Goal: Transaction & Acquisition: Purchase product/service

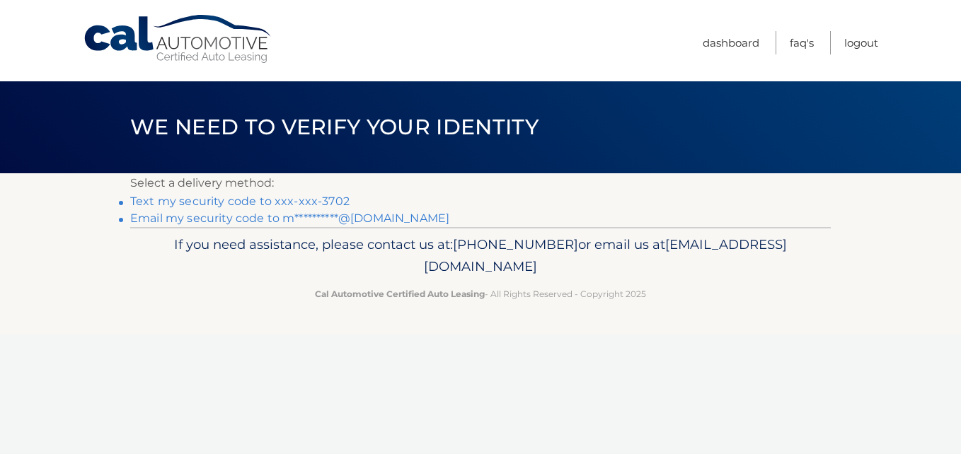
click at [306, 200] on link "Text my security code to xxx-xxx-3702" at bounding box center [239, 201] width 219 height 13
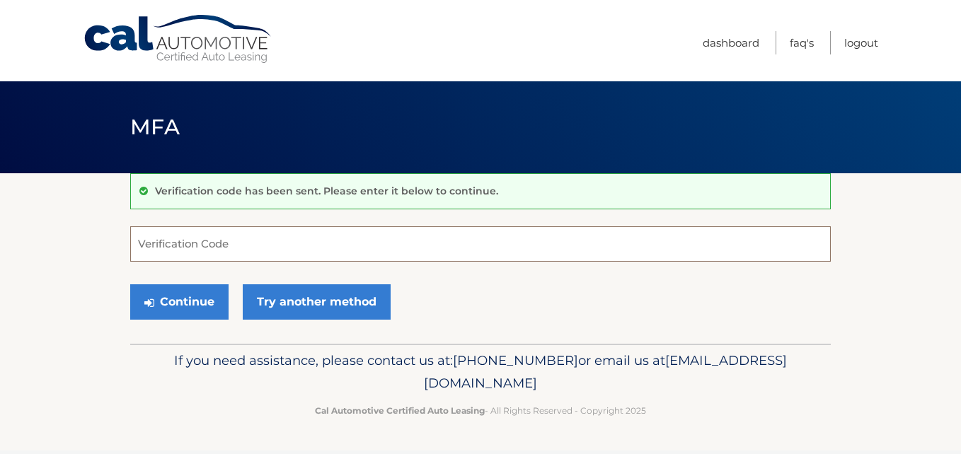
click at [159, 249] on input "Verification Code" at bounding box center [480, 244] width 701 height 35
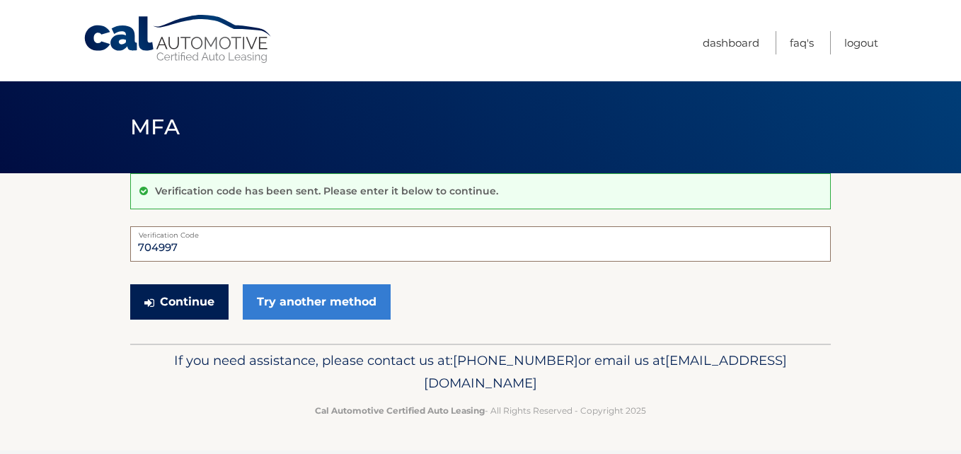
type input "704997"
click at [173, 303] on button "Continue" at bounding box center [179, 302] width 98 height 35
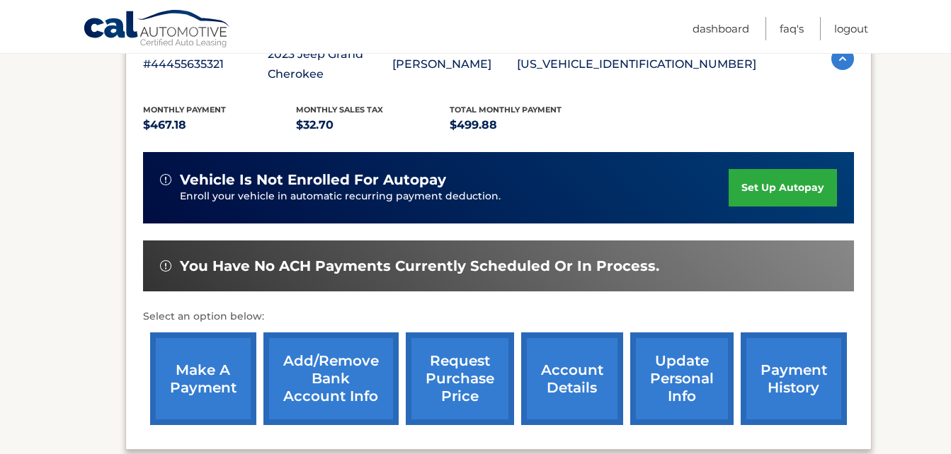
scroll to position [283, 0]
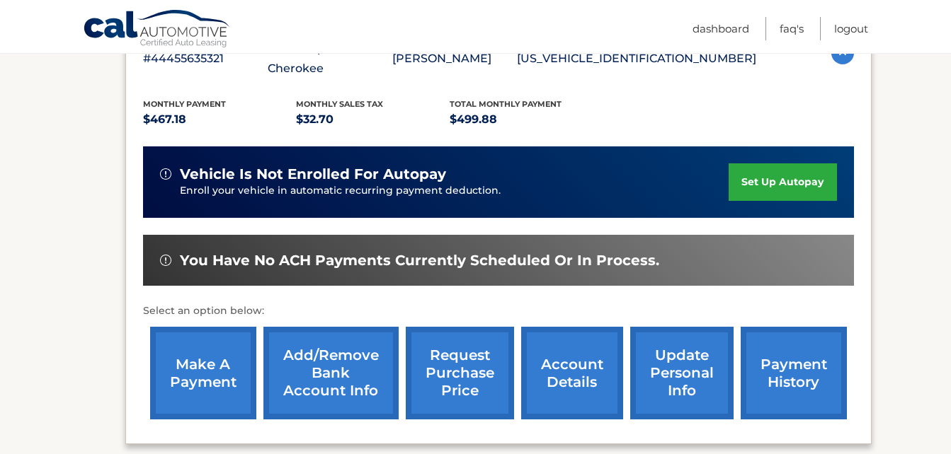
click at [214, 398] on link "make a payment" at bounding box center [203, 373] width 106 height 93
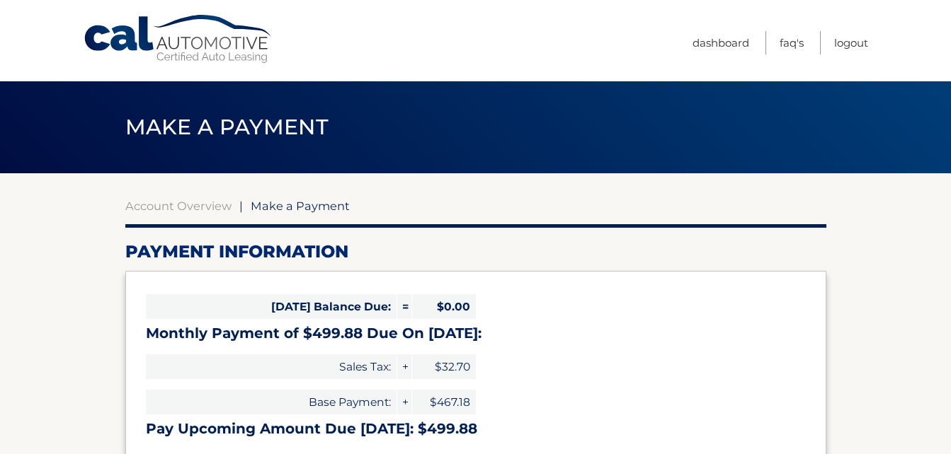
select select "ZjY3MzExODctODg5Ny00ZjY0LTkwYmUtMTYwZmFhOTQzMTc3"
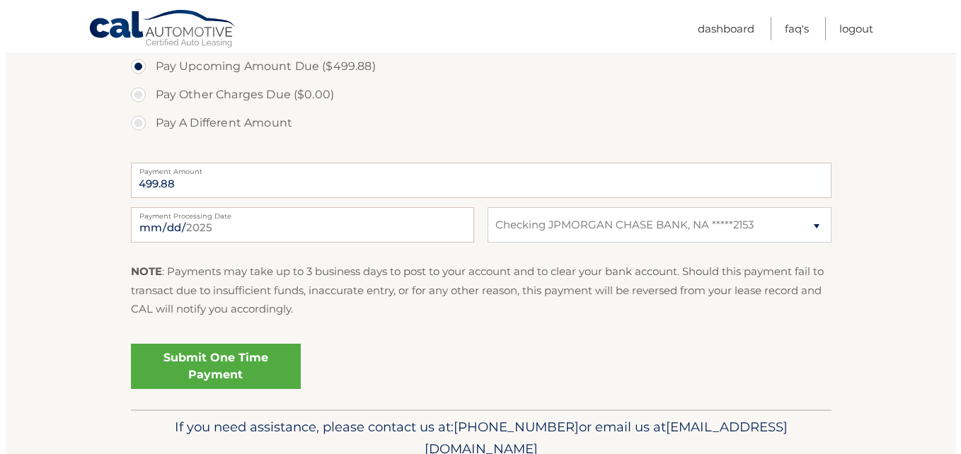
scroll to position [495, 0]
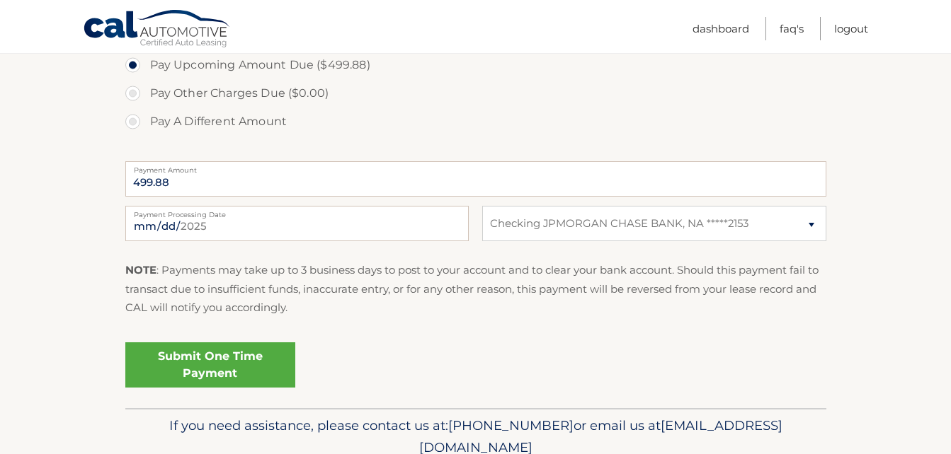
click at [231, 365] on link "Submit One Time Payment" at bounding box center [210, 365] width 170 height 45
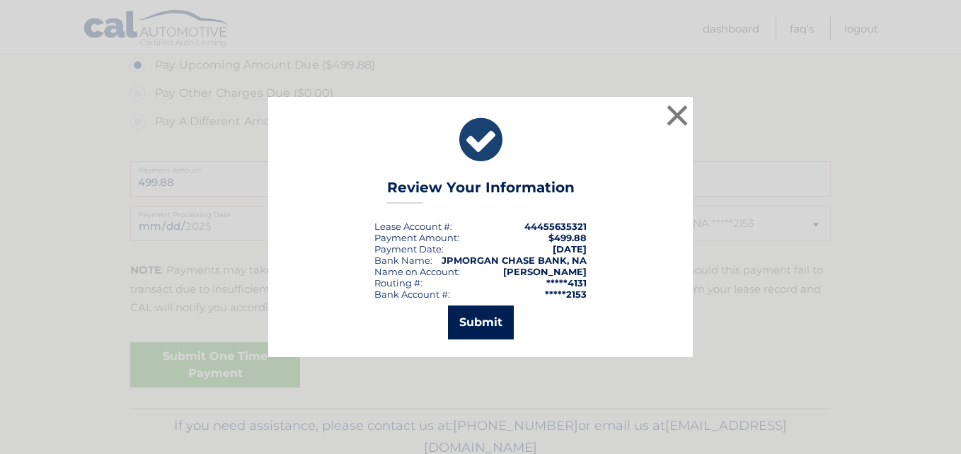
click at [471, 321] on button "Submit" at bounding box center [481, 323] width 66 height 34
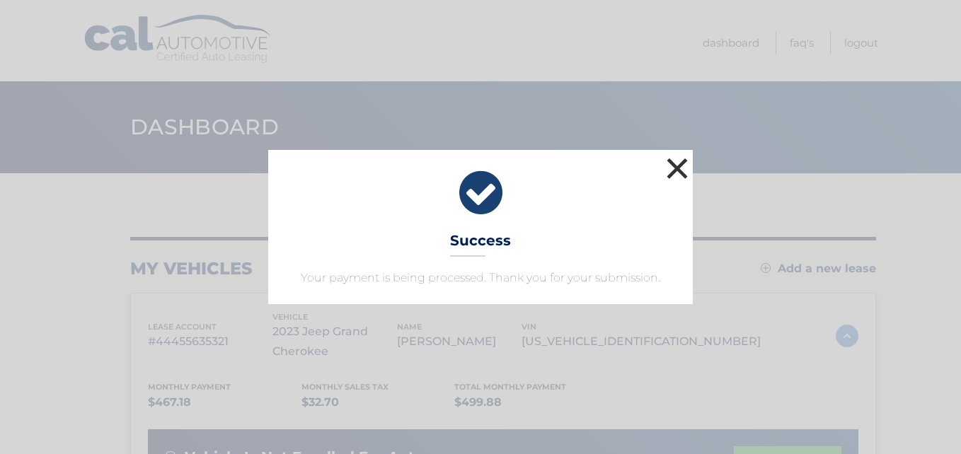
click at [683, 164] on button "×" at bounding box center [677, 168] width 28 height 28
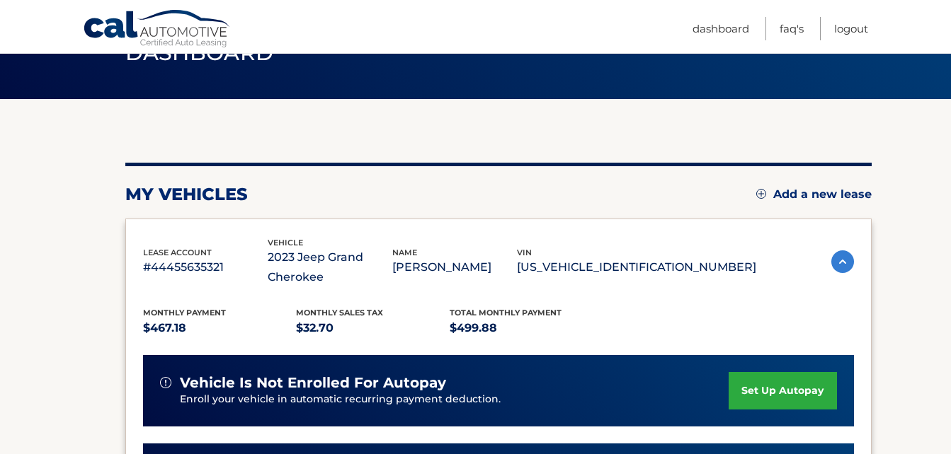
scroll to position [71, 0]
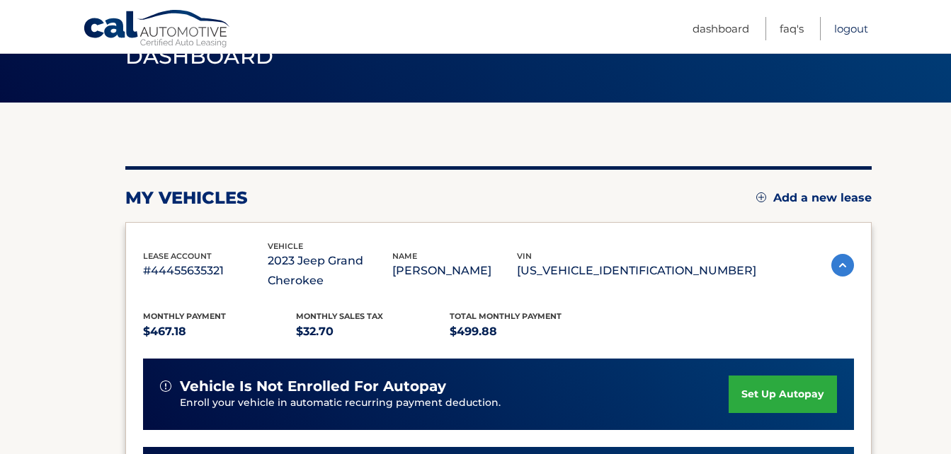
drag, startPoint x: 856, startPoint y: 28, endPoint x: 852, endPoint y: 22, distance: 8.1
click at [856, 28] on link "Logout" at bounding box center [851, 28] width 34 height 23
